Goal: Task Accomplishment & Management: Use online tool/utility

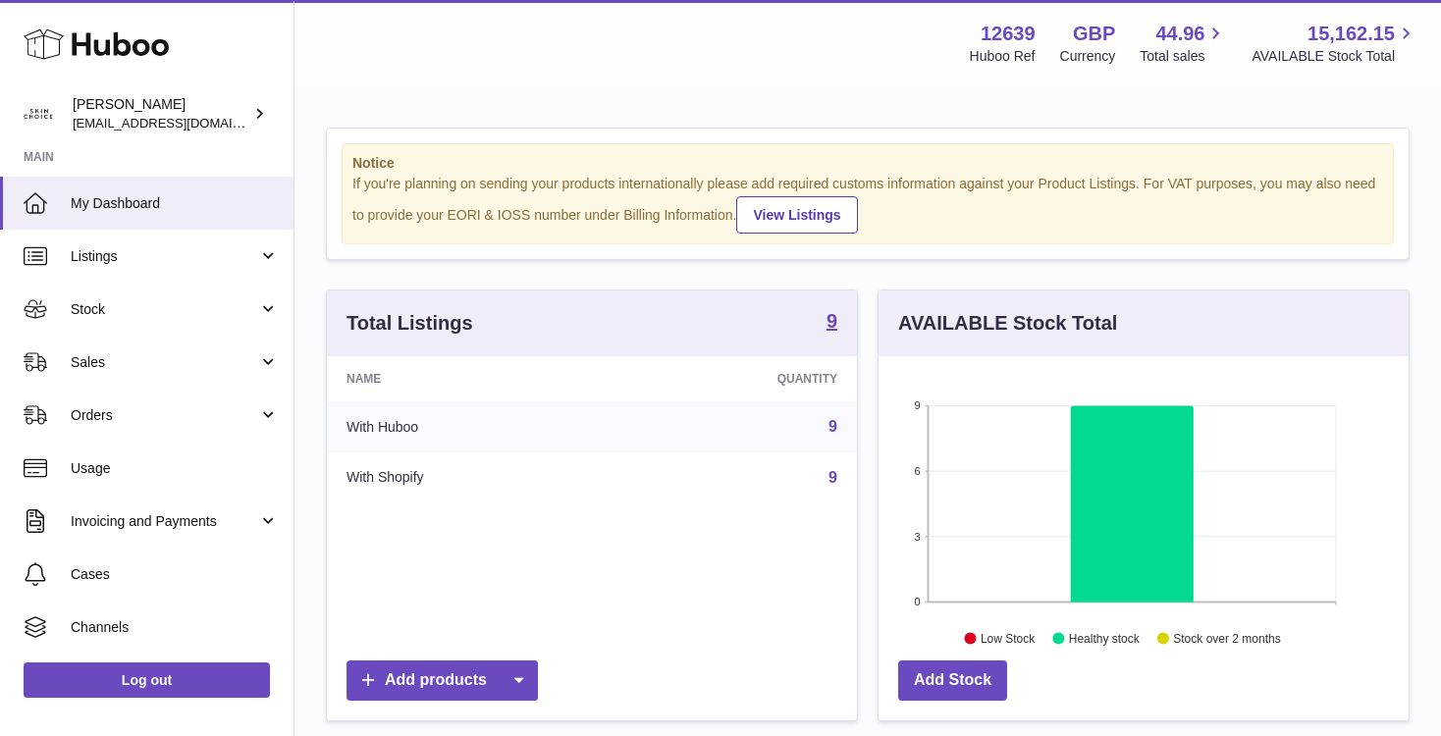
scroll to position [306, 530]
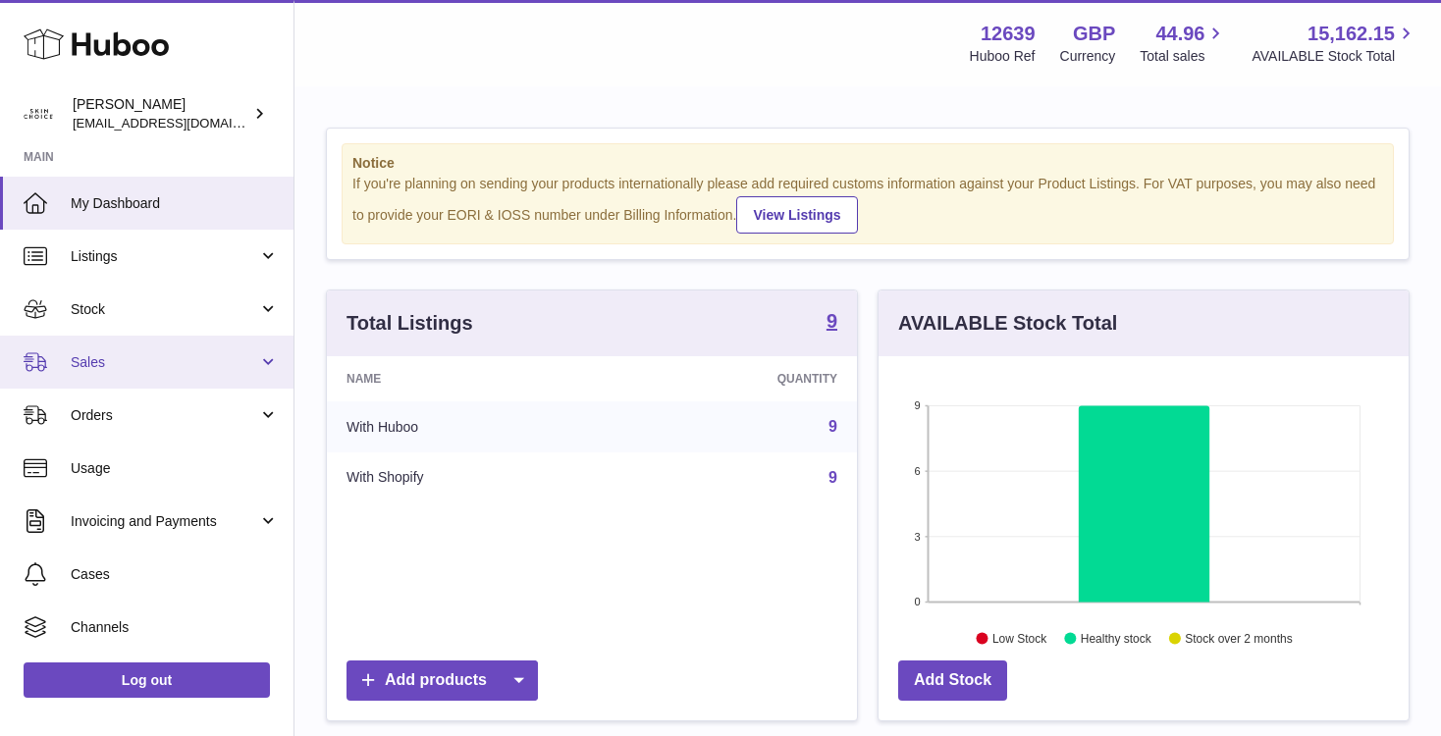
click at [185, 358] on span "Sales" at bounding box center [164, 362] width 187 height 19
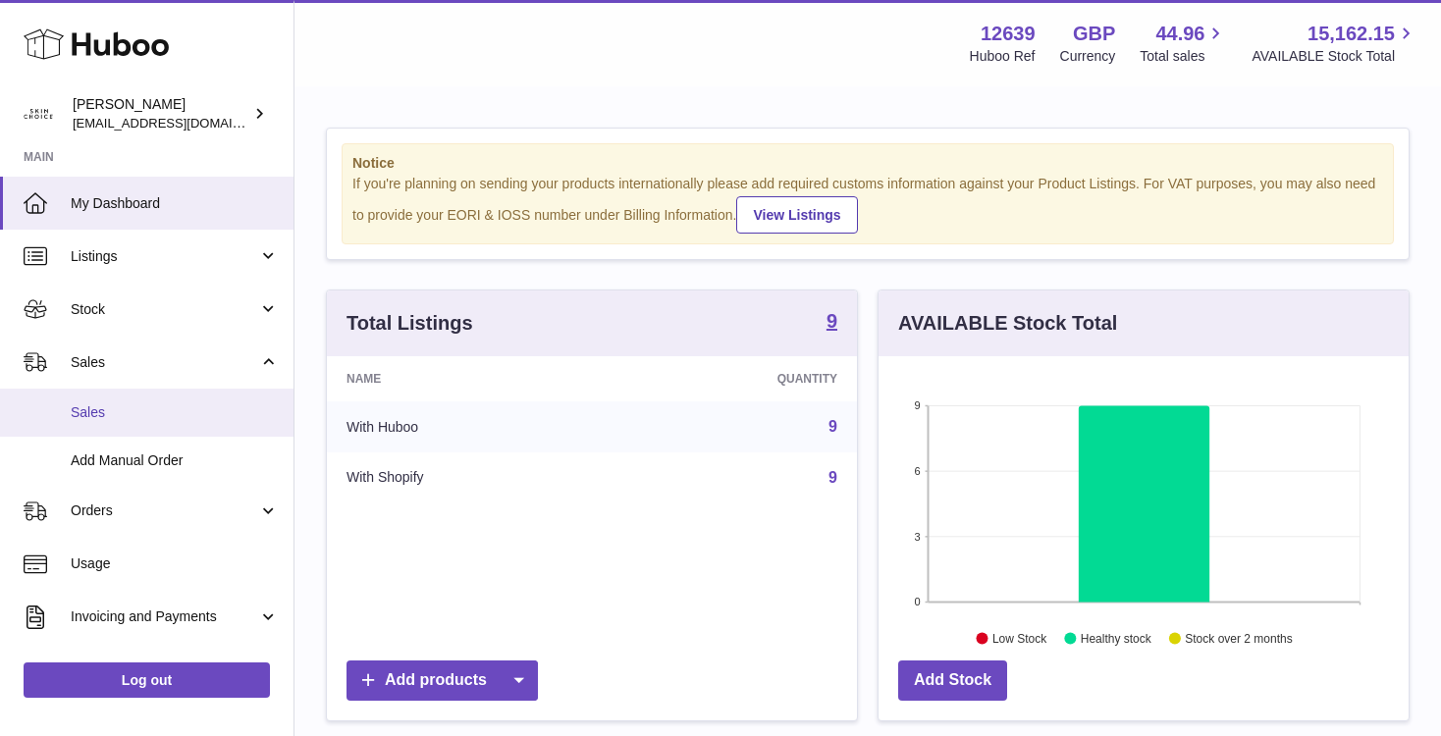
click at [177, 396] on link "Sales" at bounding box center [146, 413] width 293 height 48
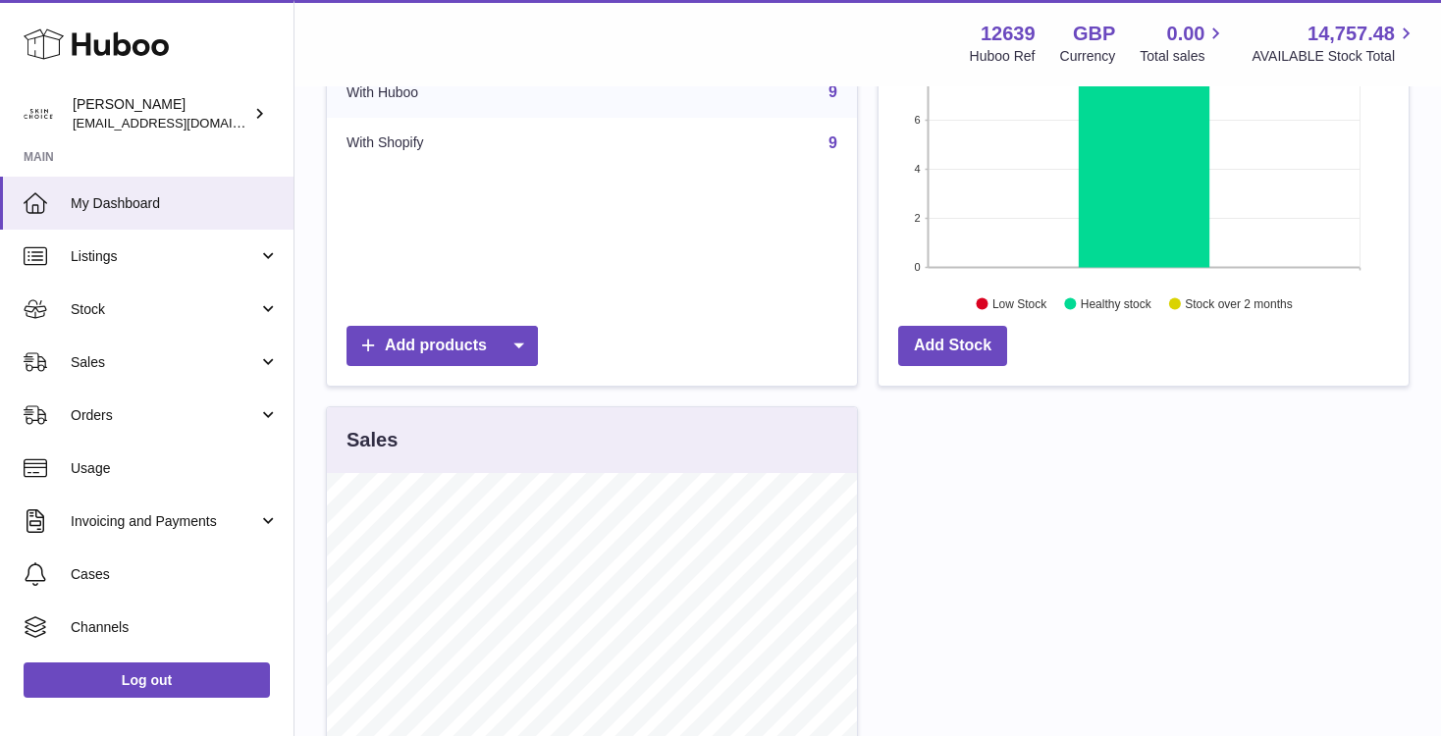
scroll to position [143, 0]
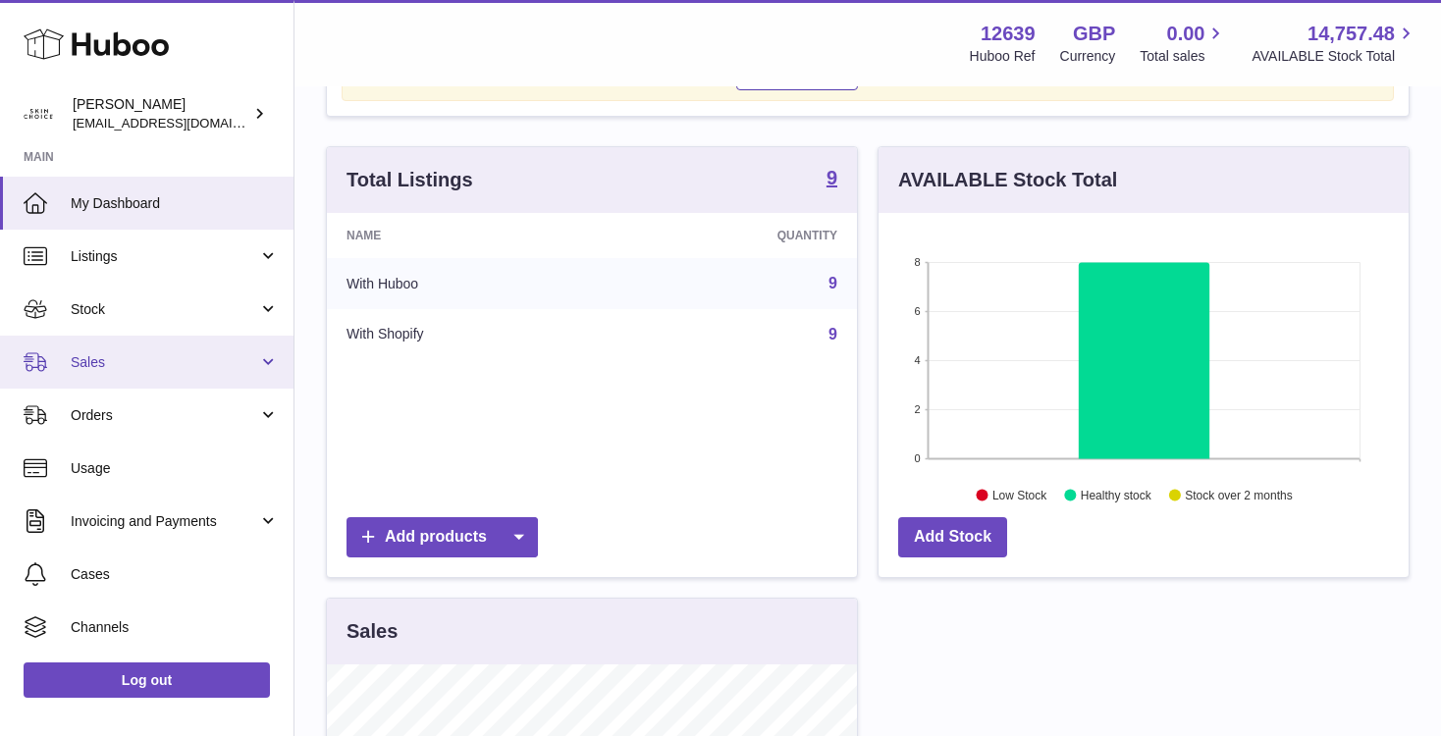
click at [247, 360] on span "Sales" at bounding box center [164, 362] width 187 height 19
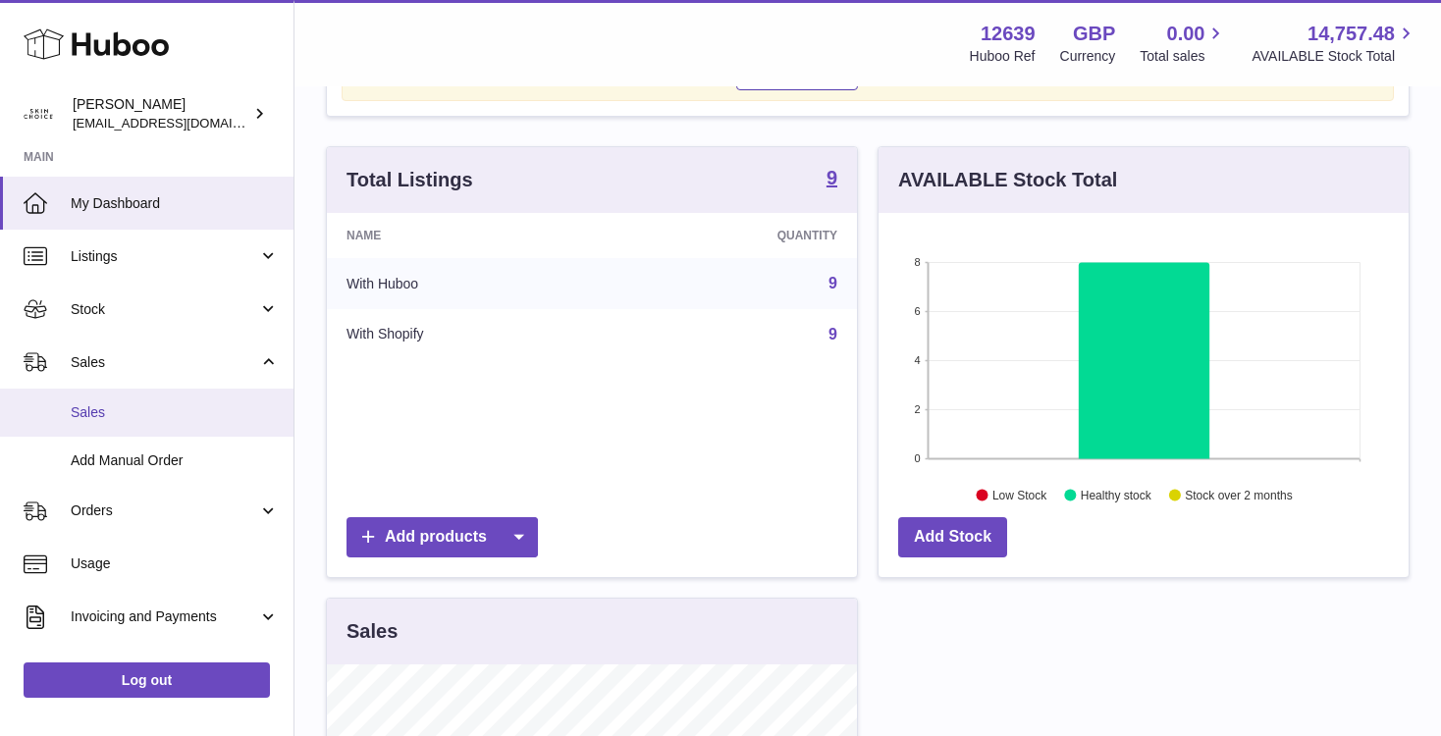
click at [211, 415] on span "Sales" at bounding box center [175, 412] width 208 height 19
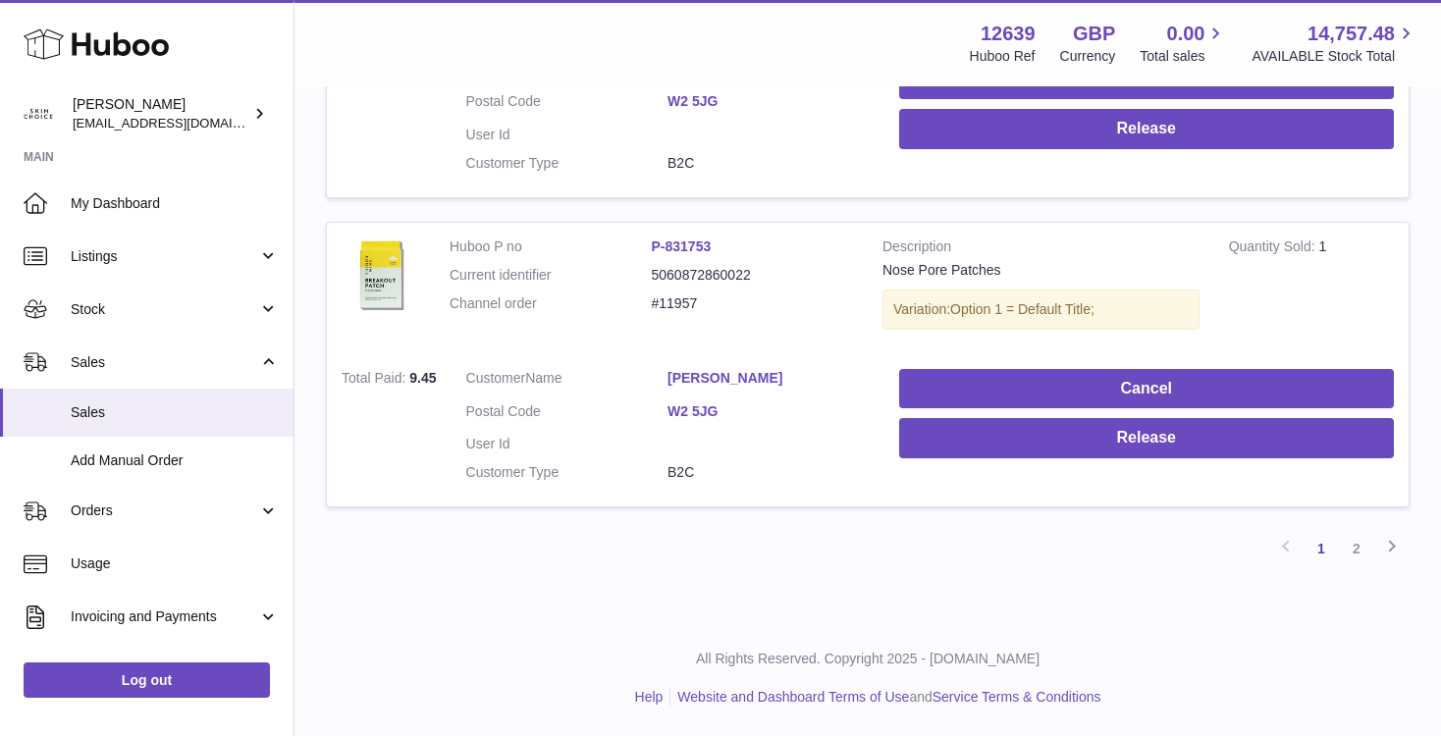
scroll to position [2924, 0]
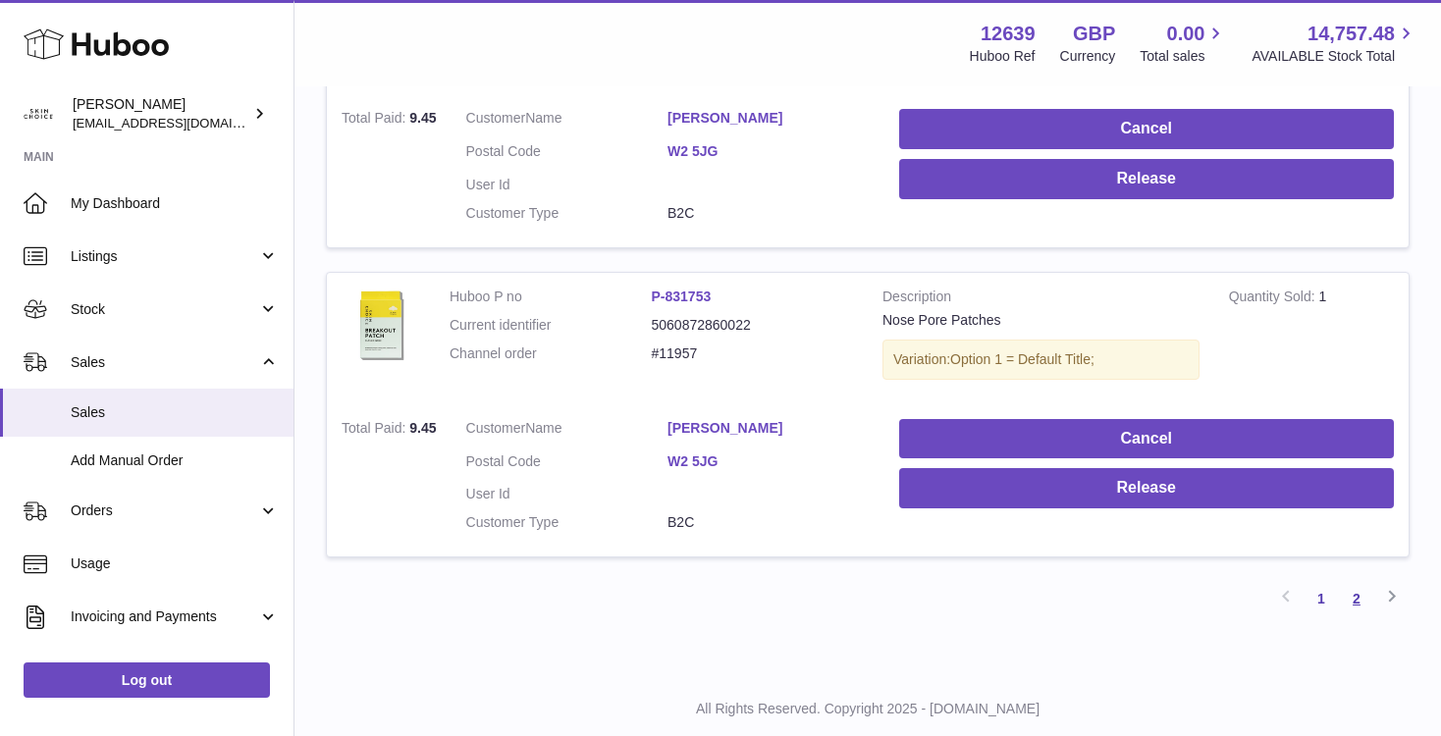
click at [1362, 606] on link "2" at bounding box center [1356, 598] width 35 height 35
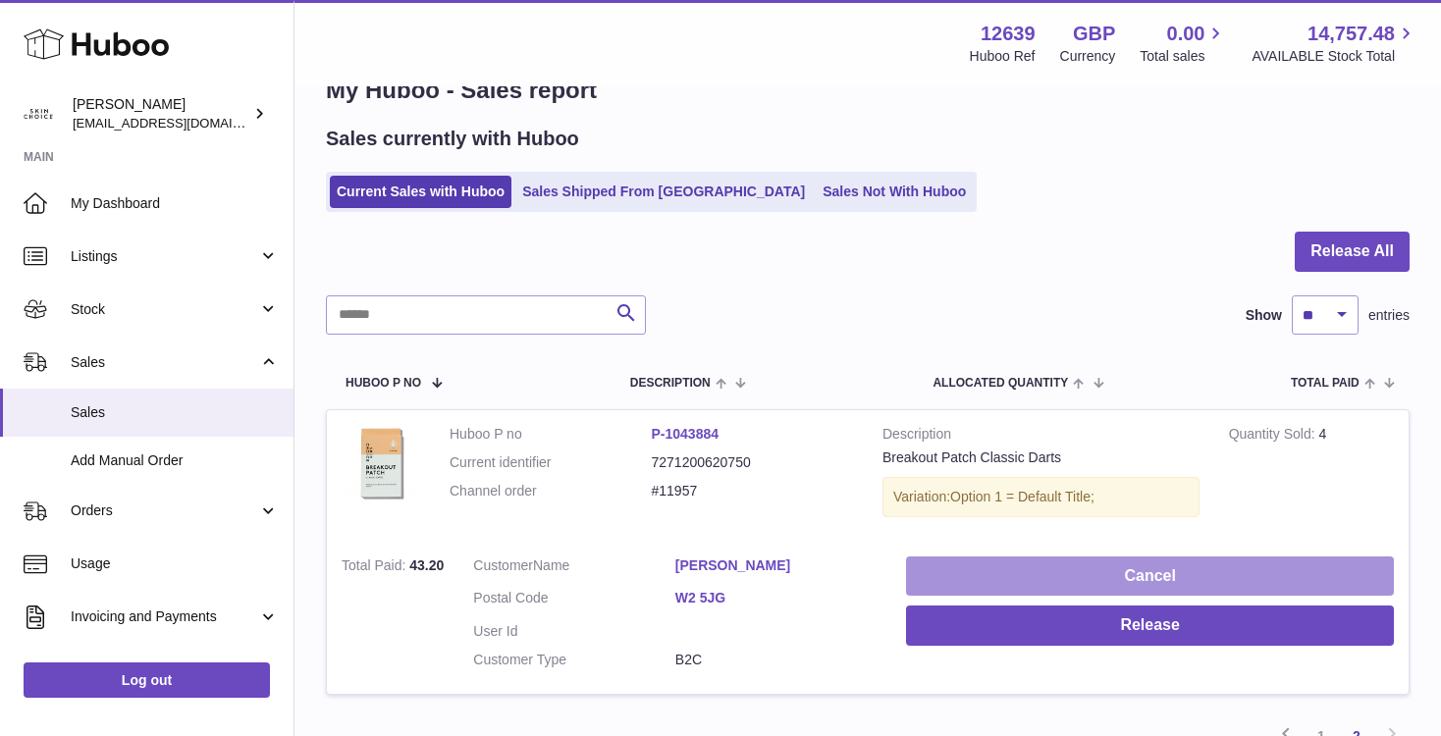
scroll to position [67, 0]
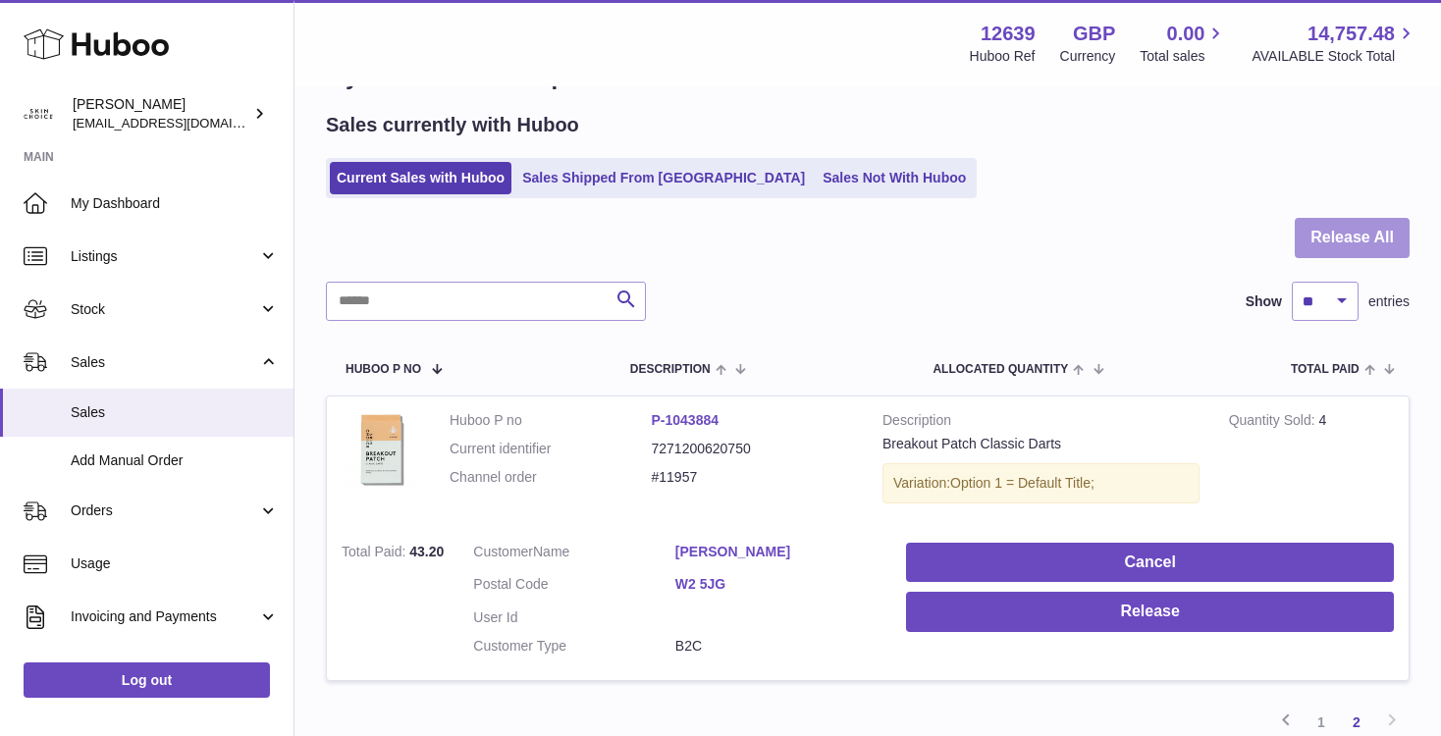
click at [1382, 233] on button "Release All" at bounding box center [1351, 238] width 115 height 40
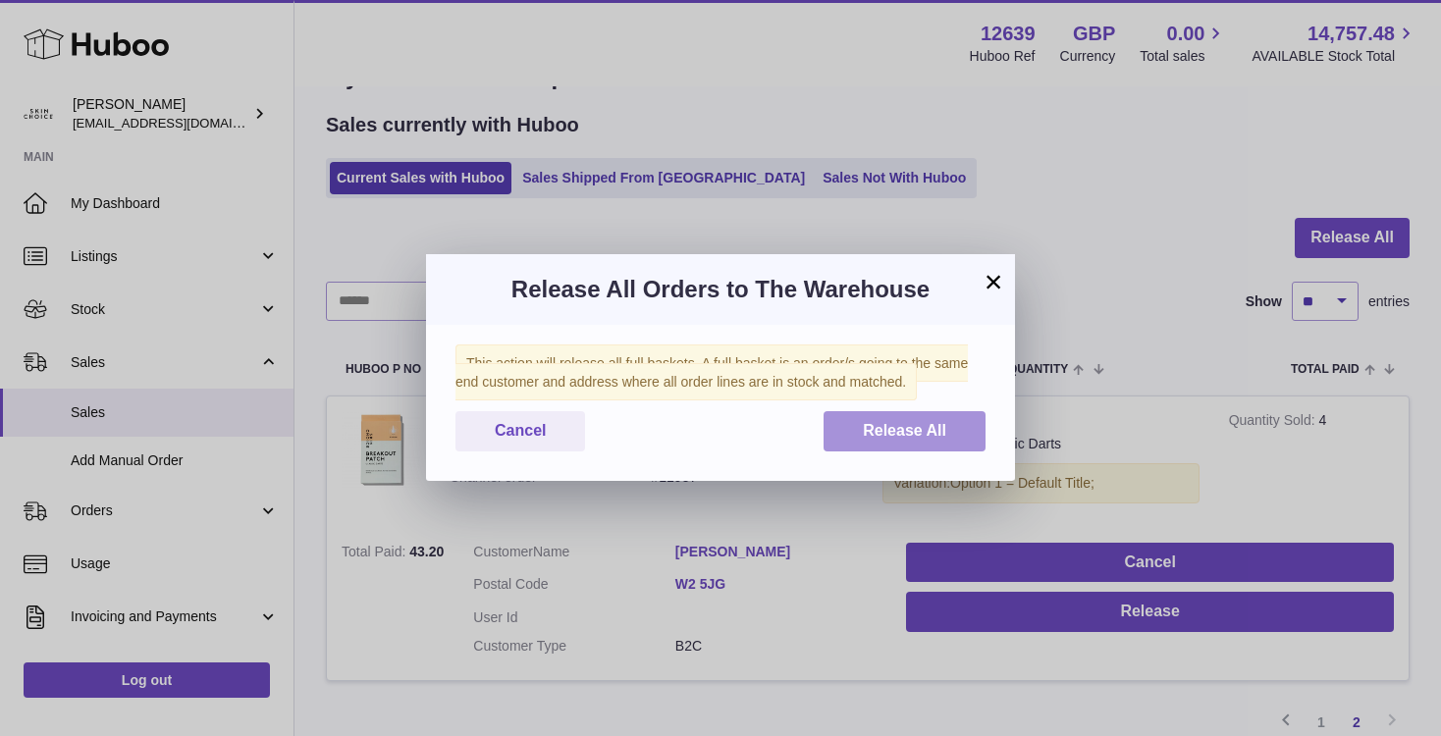
click at [886, 449] on button "Release All" at bounding box center [904, 431] width 162 height 40
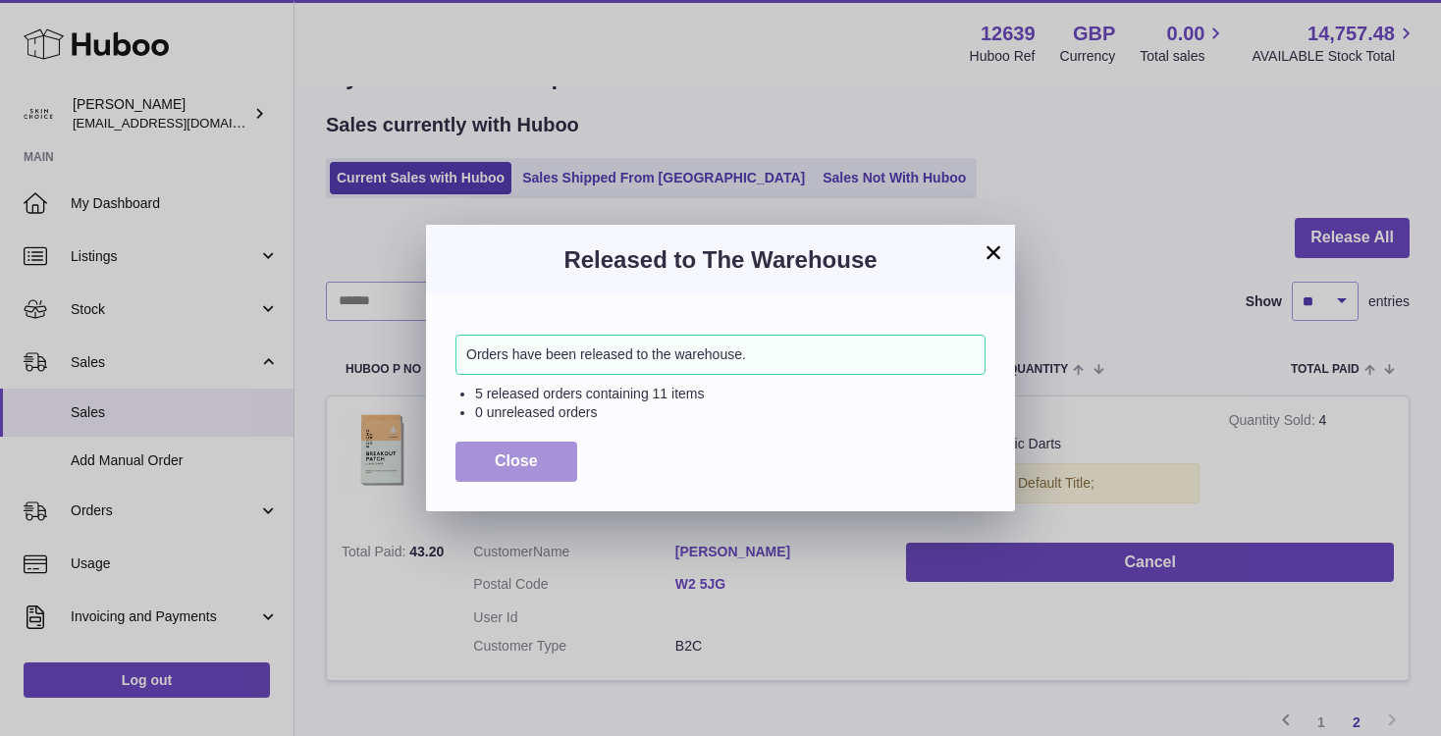
click at [514, 462] on span "Close" at bounding box center [516, 460] width 43 height 17
